Goal: Navigation & Orientation: Find specific page/section

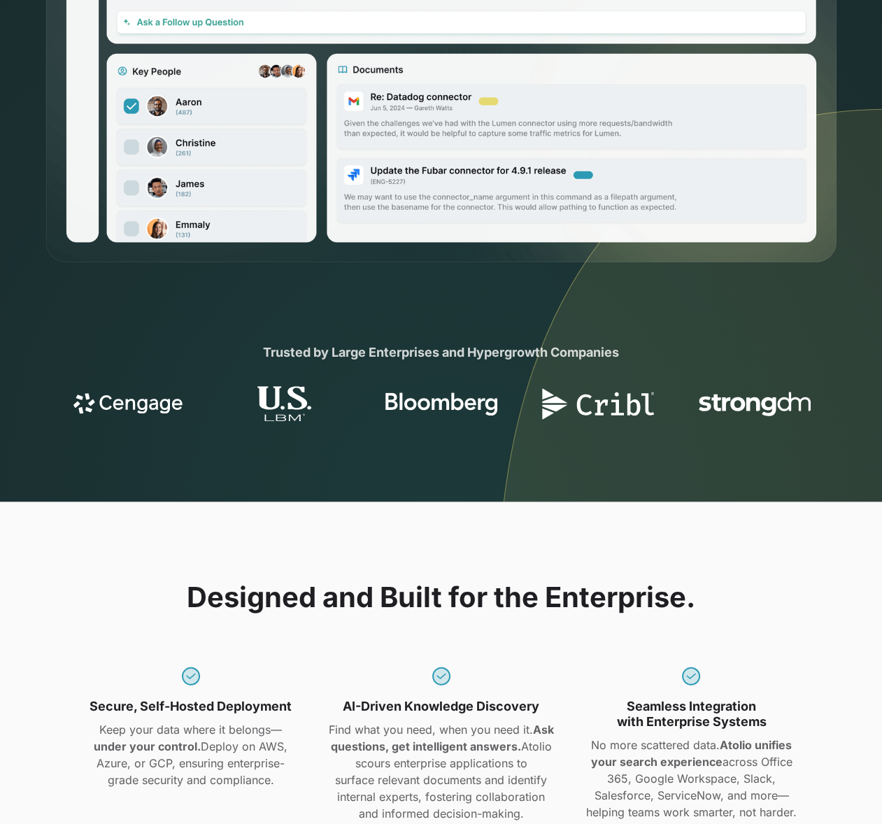
scroll to position [630, 0]
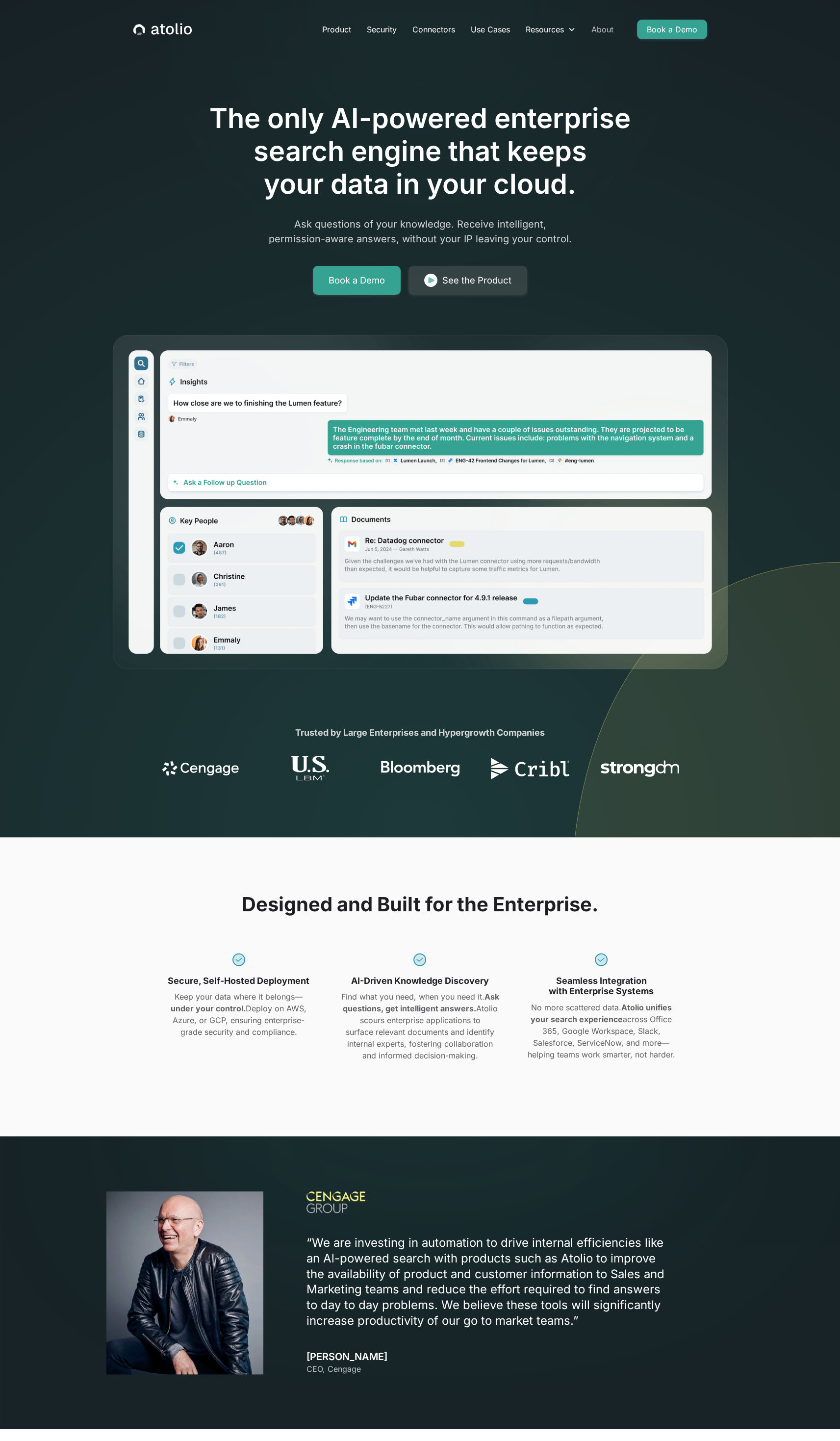
click at [595, 31] on link "About" at bounding box center [602, 29] width 38 height 20
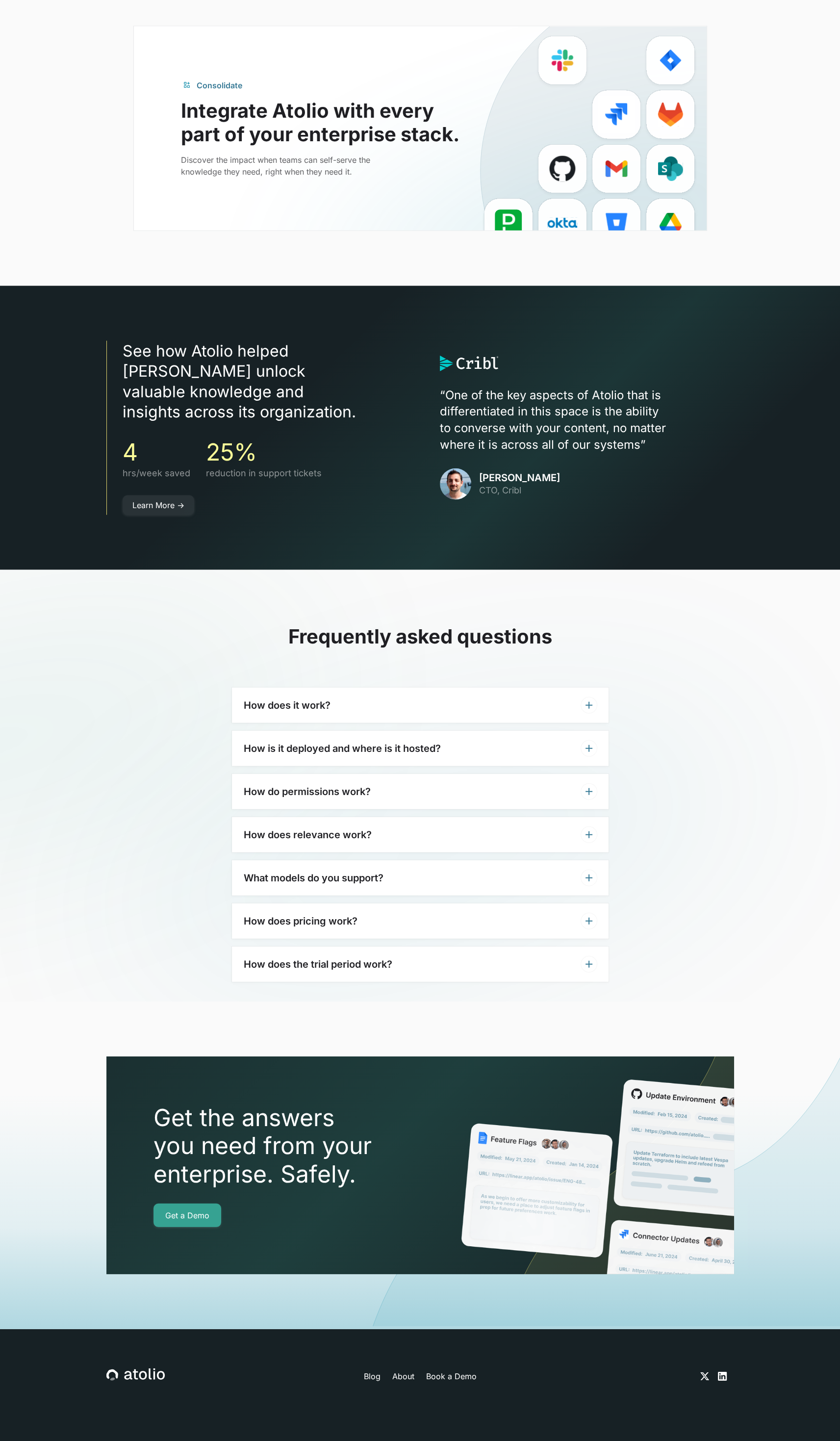
scroll to position [2461, 0]
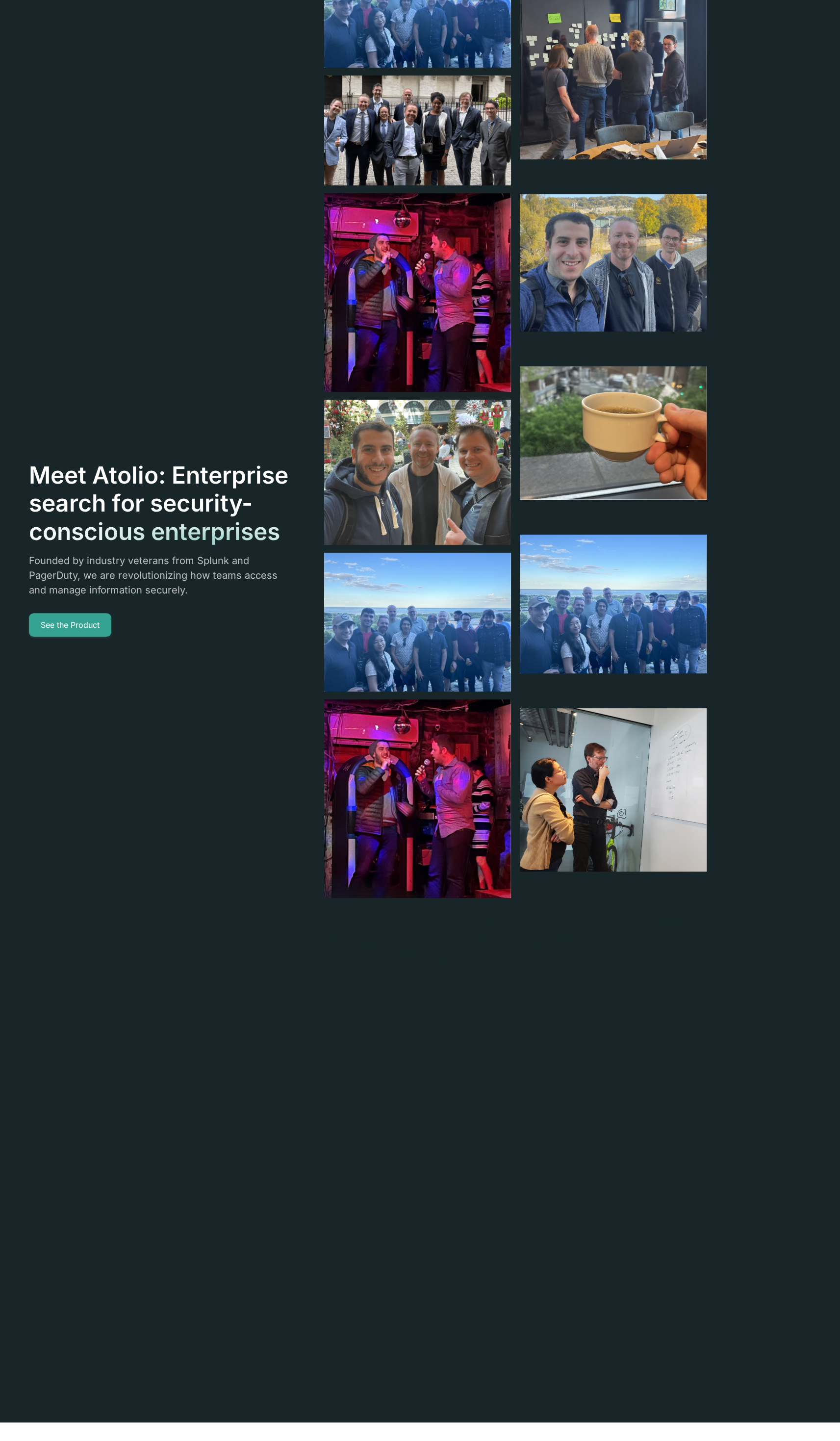
scroll to position [196, 0]
